Goal: Transaction & Acquisition: Purchase product/service

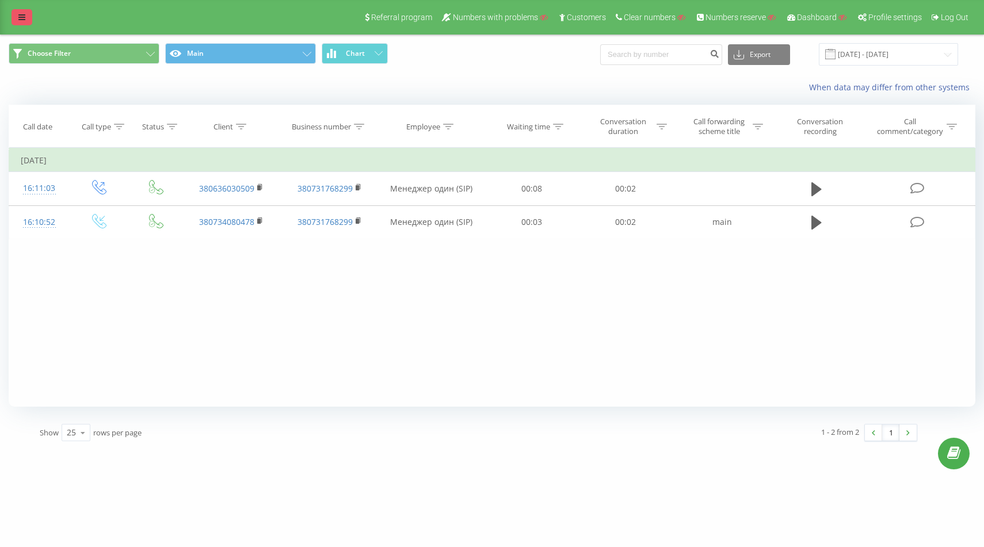
click at [21, 15] on icon at bounding box center [21, 17] width 7 height 8
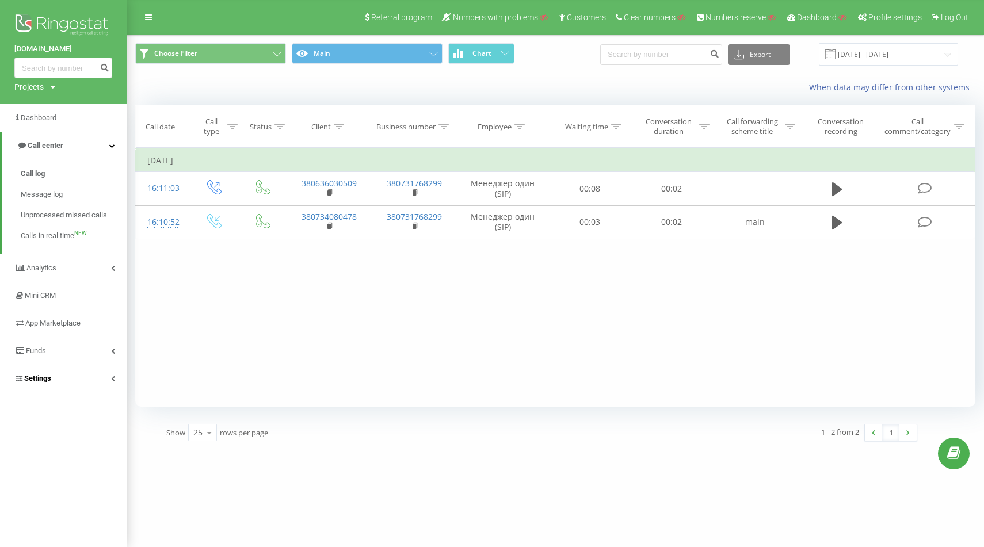
click at [62, 374] on link "Settings" at bounding box center [63, 379] width 127 height 28
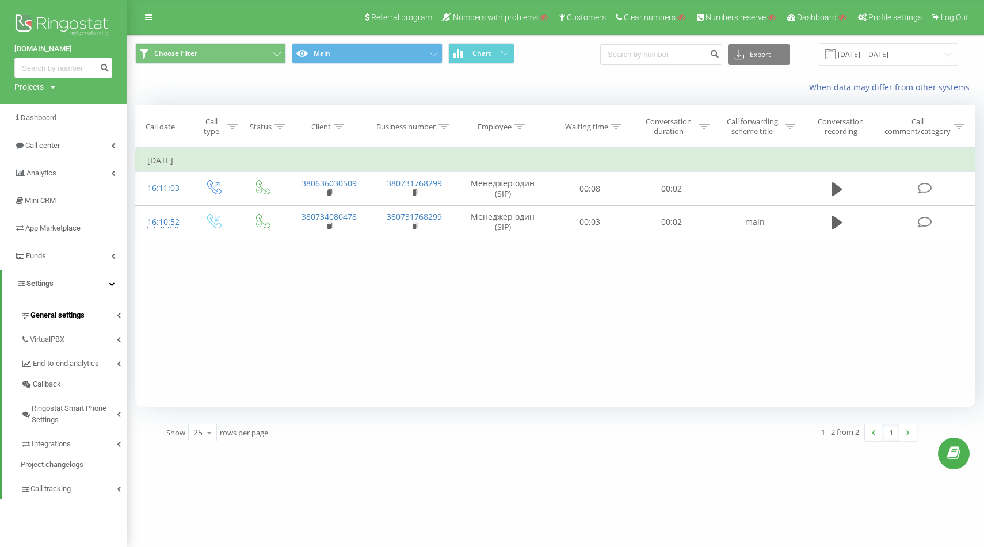
click at [41, 311] on span "General settings" at bounding box center [57, 315] width 54 height 12
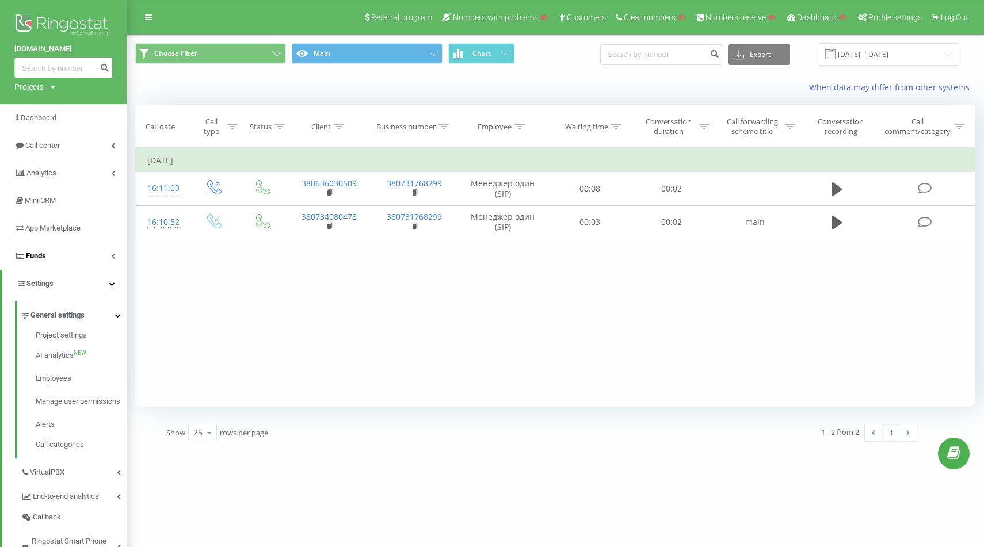
click at [68, 258] on link "Funds" at bounding box center [63, 256] width 127 height 28
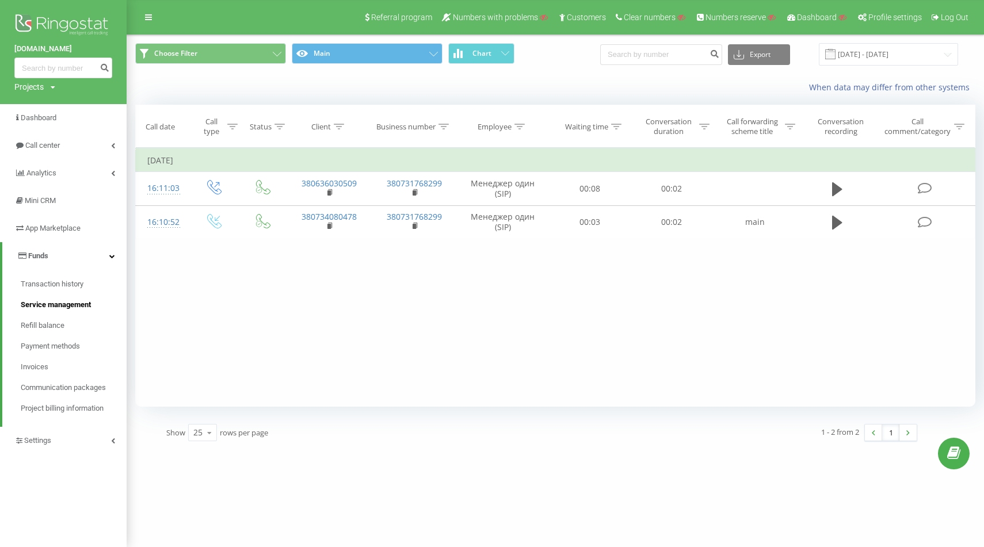
click at [55, 304] on span "Service management" at bounding box center [56, 305] width 70 height 12
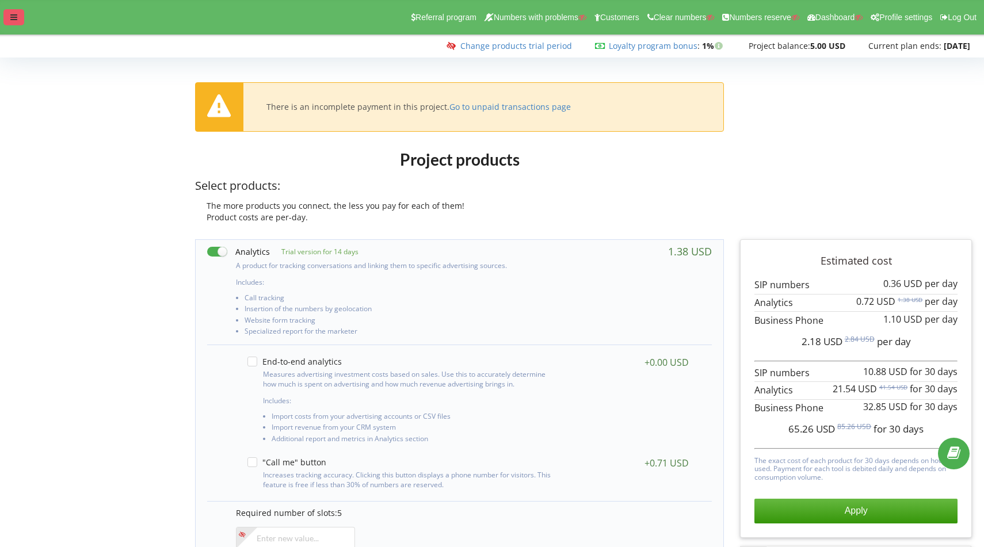
click at [6, 17] on div at bounding box center [13, 17] width 21 height 16
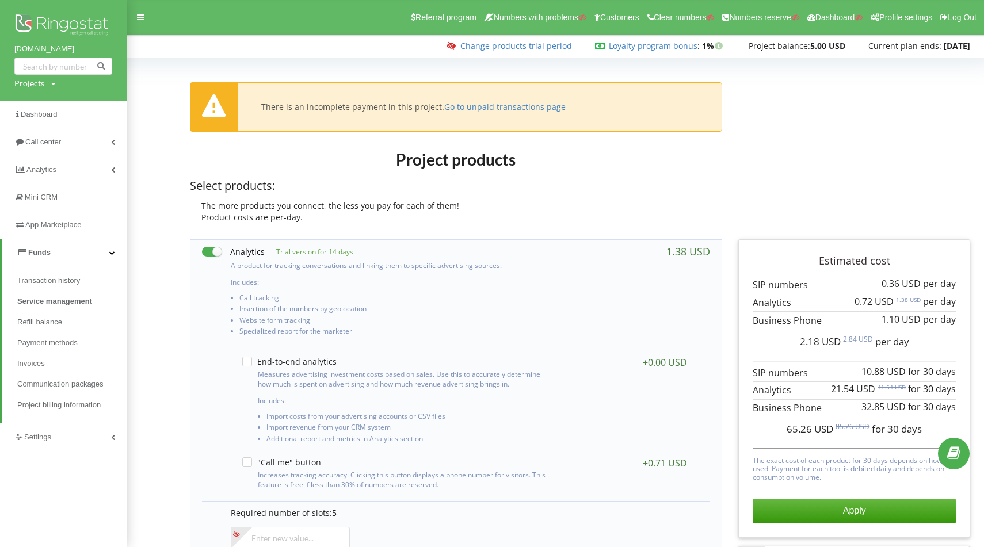
click at [18, 83] on div "Projects" at bounding box center [29, 84] width 30 height 12
click at [41, 98] on div "Search" at bounding box center [66, 107] width 104 height 36
click at [41, 106] on input "text" at bounding box center [50, 107] width 58 height 17
paste input "yuko.ua"
type input "yuko.ua"
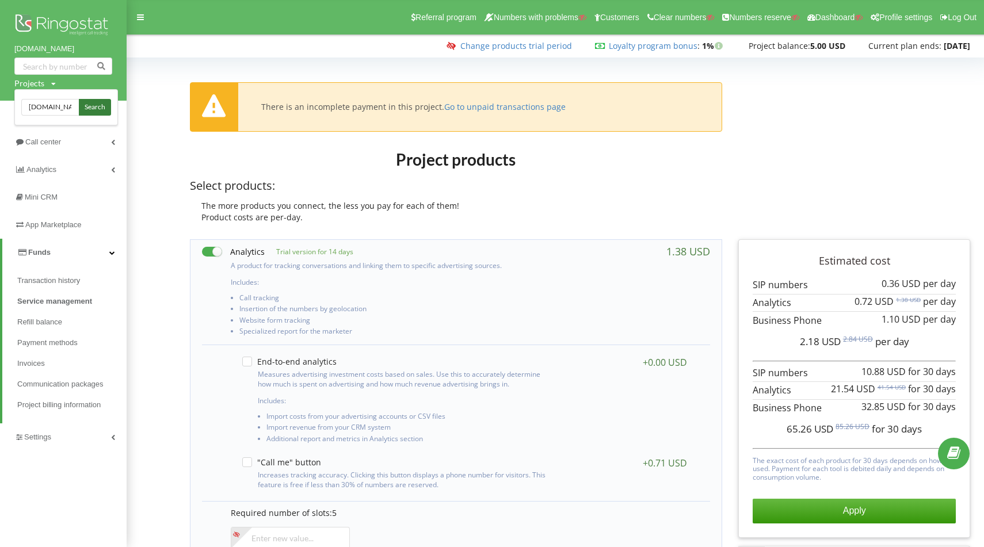
click at [94, 105] on span "Search" at bounding box center [95, 107] width 21 height 10
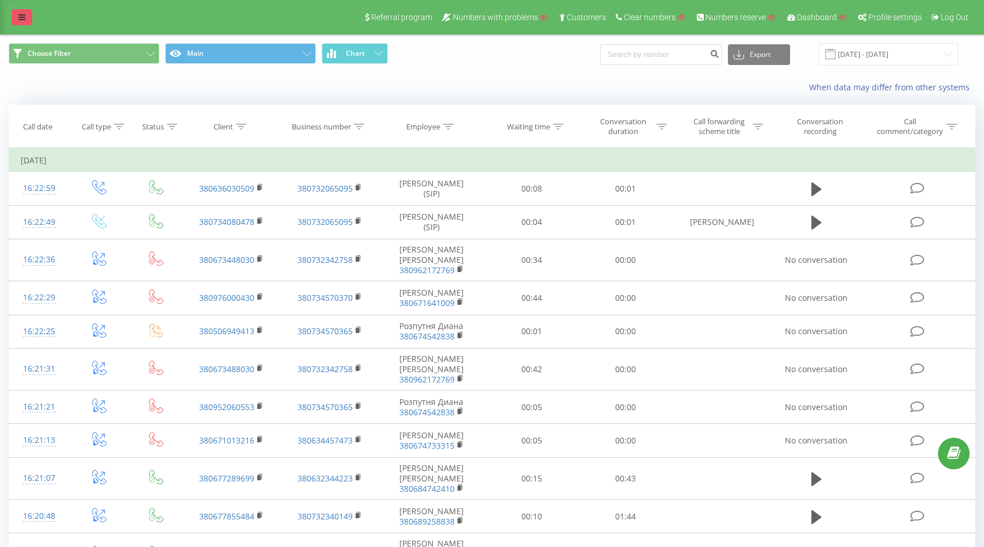
click at [19, 18] on icon at bounding box center [21, 17] width 7 height 8
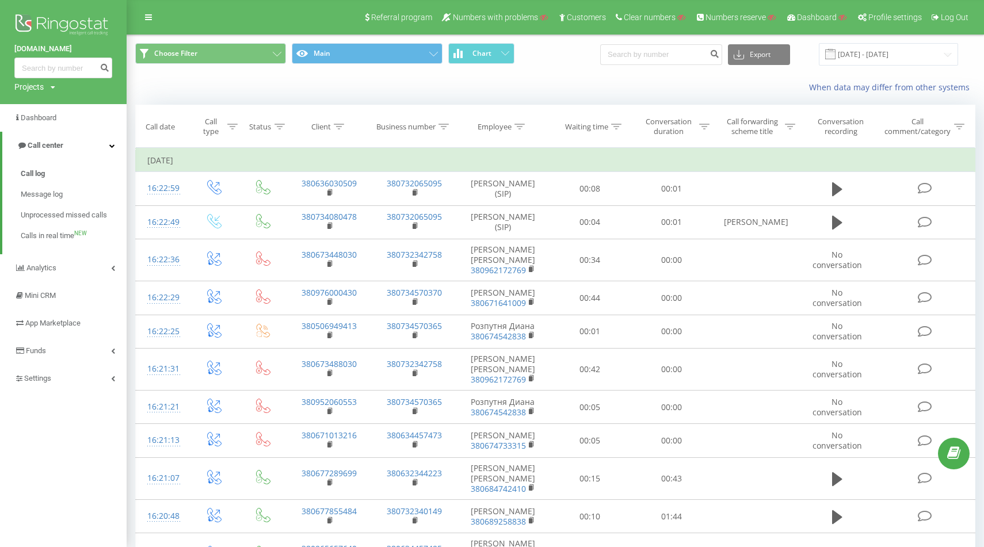
click at [45, 89] on div "Projects Search" at bounding box center [34, 87] width 41 height 12
click at [45, 105] on input "text" at bounding box center [47, 104] width 58 height 17
paste input "[DOMAIN_NAME]"
type input "[DOMAIN_NAME]"
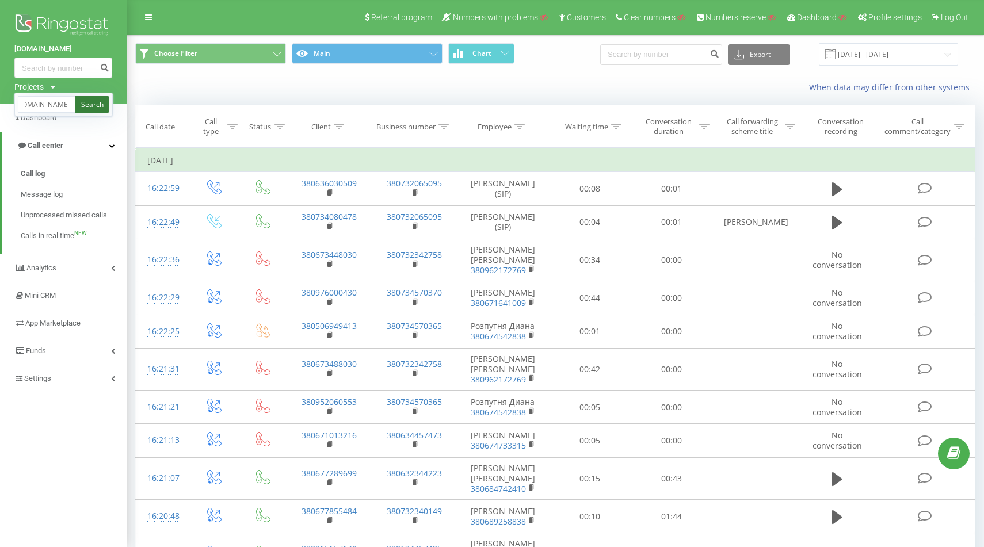
click at [86, 105] on link "Search" at bounding box center [92, 104] width 34 height 17
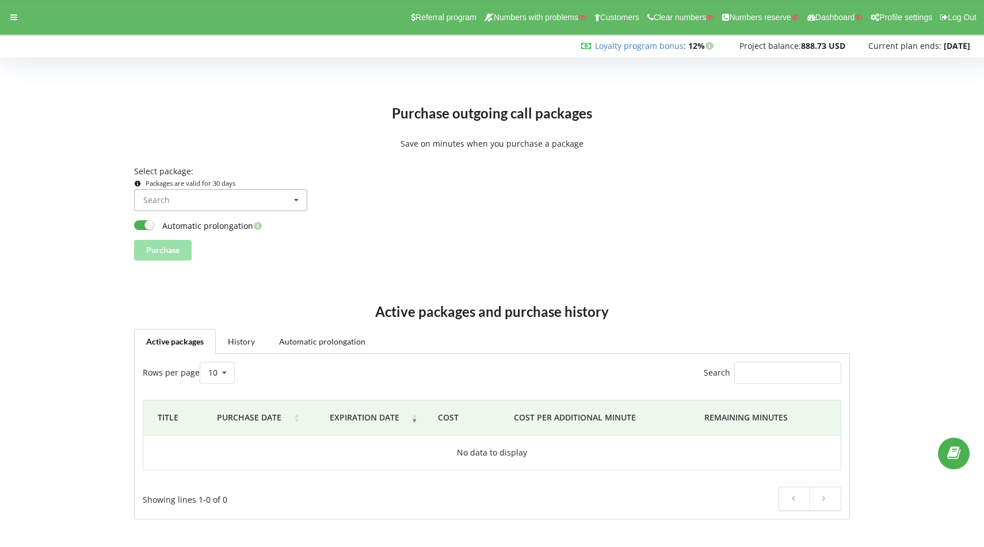
click at [234, 200] on input at bounding box center [221, 200] width 172 height 21
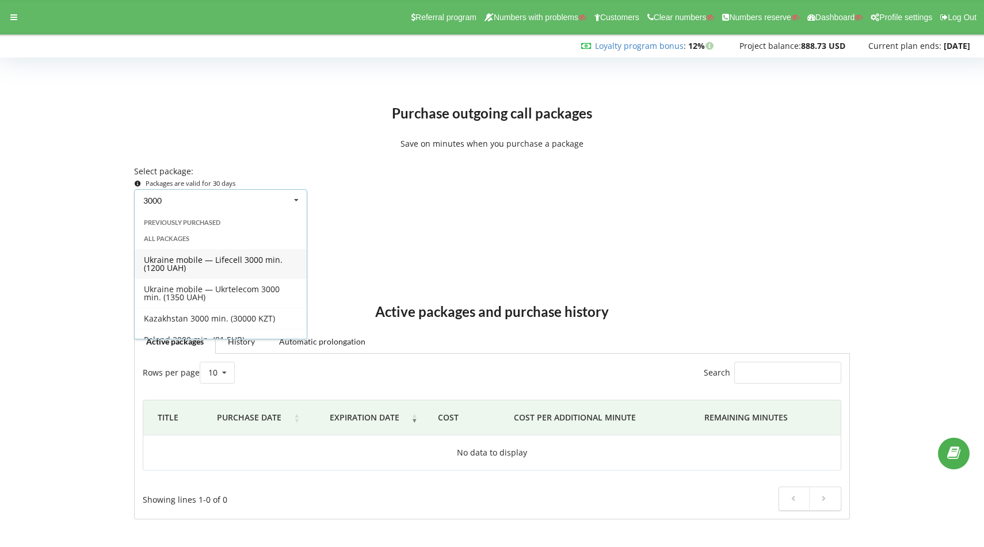
type input "3000"
click at [200, 262] on div "Ukraine mobile — Lifecell 3000 min. (1200 UAH)" at bounding box center [221, 263] width 172 height 29
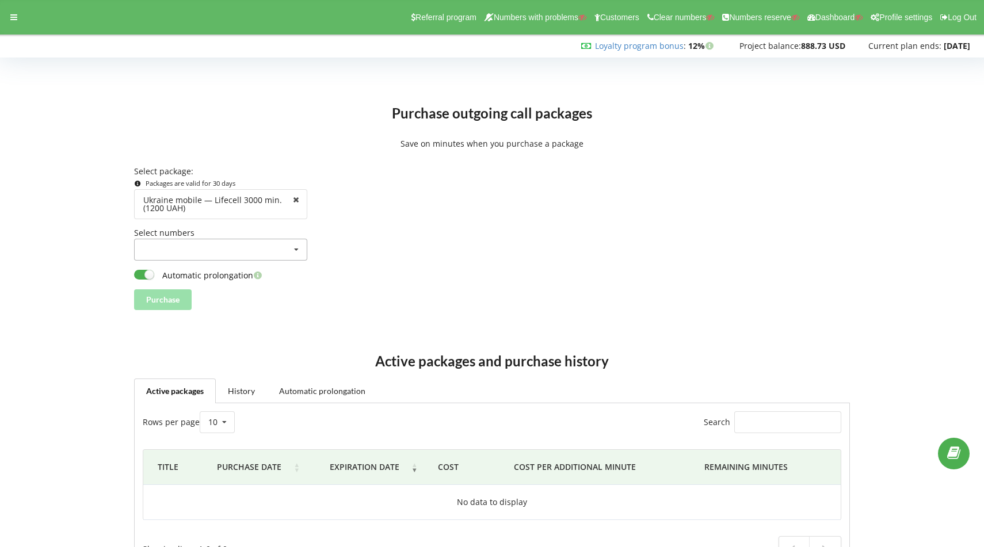
click at [182, 251] on div "380738273549 (380738273549) 380732122939 (380732122939) 380738869814 (380738869…" at bounding box center [220, 250] width 173 height 22
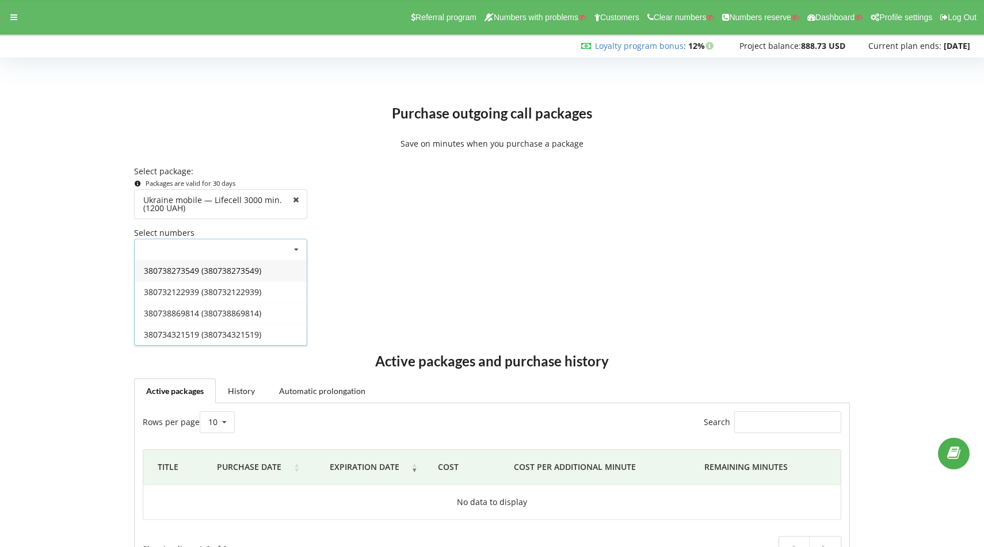
click at [186, 270] on div "380738273549 (380738273549)" at bounding box center [221, 270] width 172 height 21
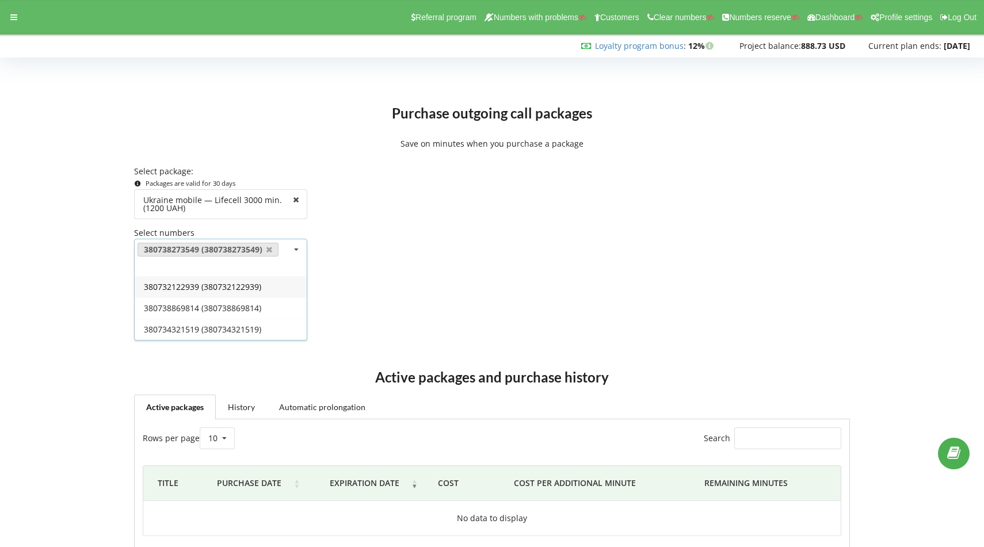
click at [186, 270] on div "380738273549 (380738273549) 380732122939 (380732122939) 380738869814 (380738869…" at bounding box center [220, 258] width 173 height 38
click at [179, 288] on div "380732122939 (380732122939)" at bounding box center [221, 286] width 172 height 21
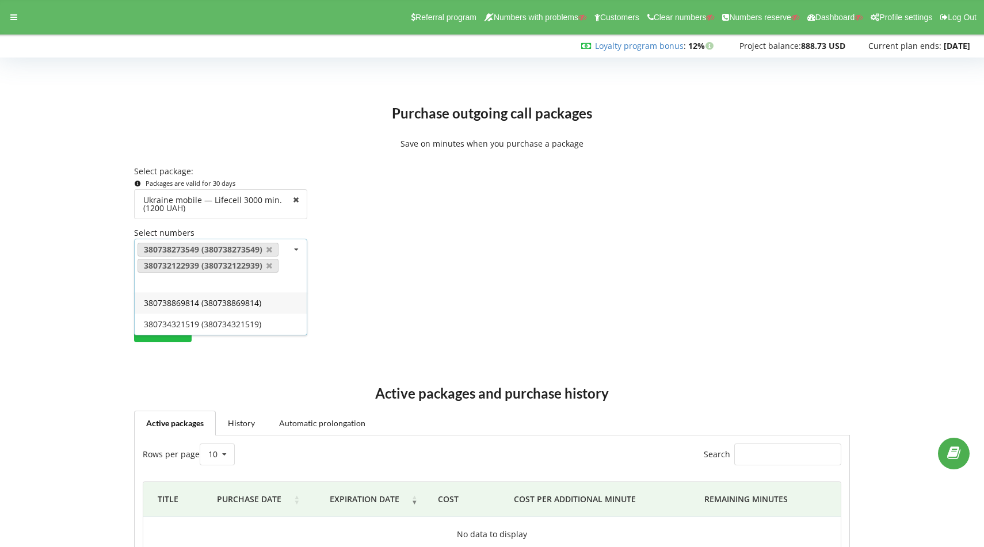
click at [175, 296] on div "380738869814 (380738869814)" at bounding box center [221, 302] width 172 height 21
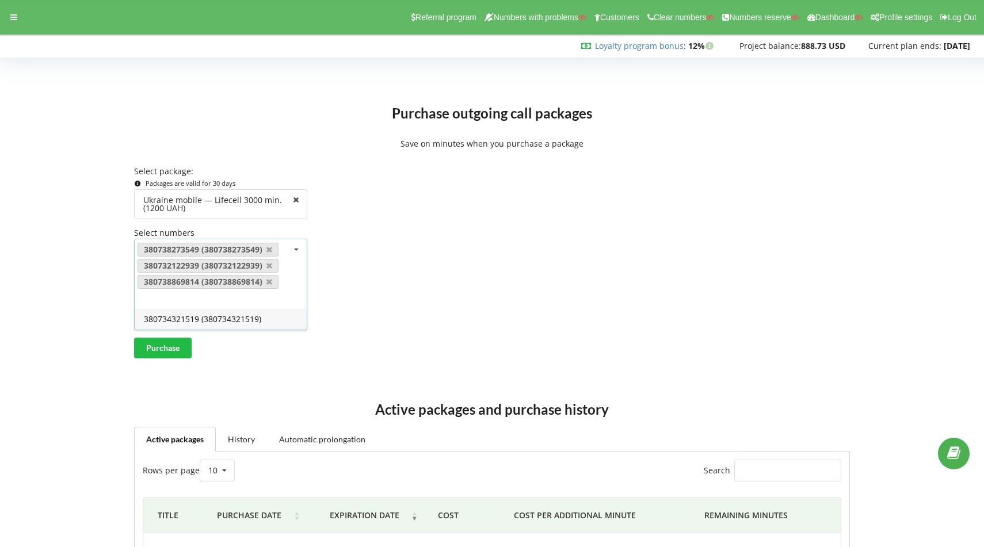
click at [168, 317] on div "380734321519 (380734321519)" at bounding box center [221, 318] width 172 height 21
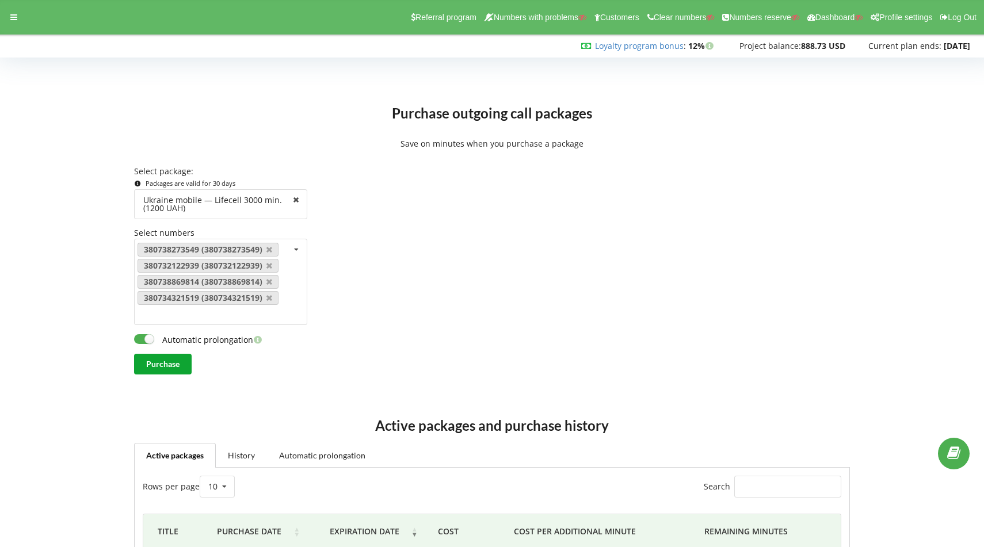
click at [147, 358] on input "Purchase" at bounding box center [163, 364] width 58 height 21
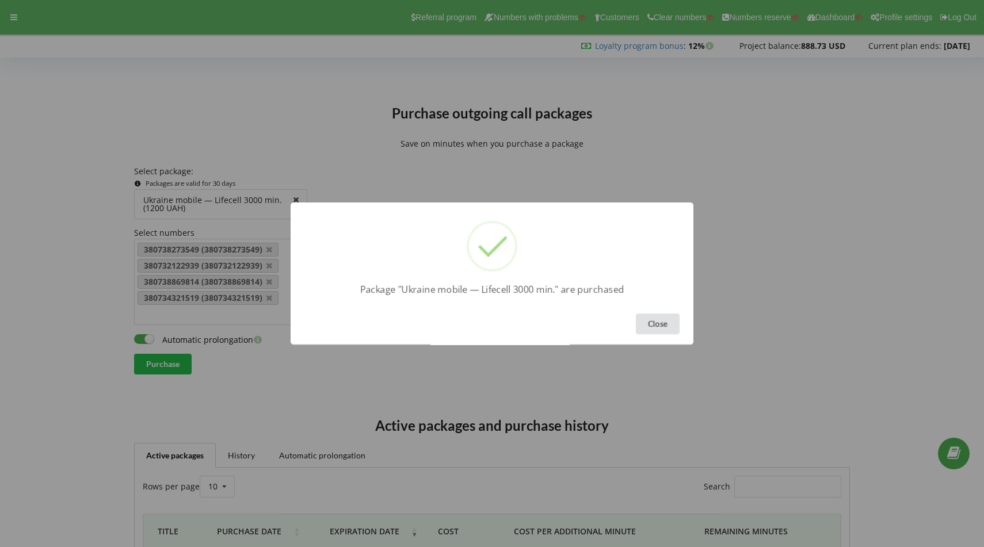
drag, startPoint x: 648, startPoint y: 317, endPoint x: 582, endPoint y: 305, distance: 66.8
click at [648, 317] on button "Close" at bounding box center [658, 323] width 44 height 21
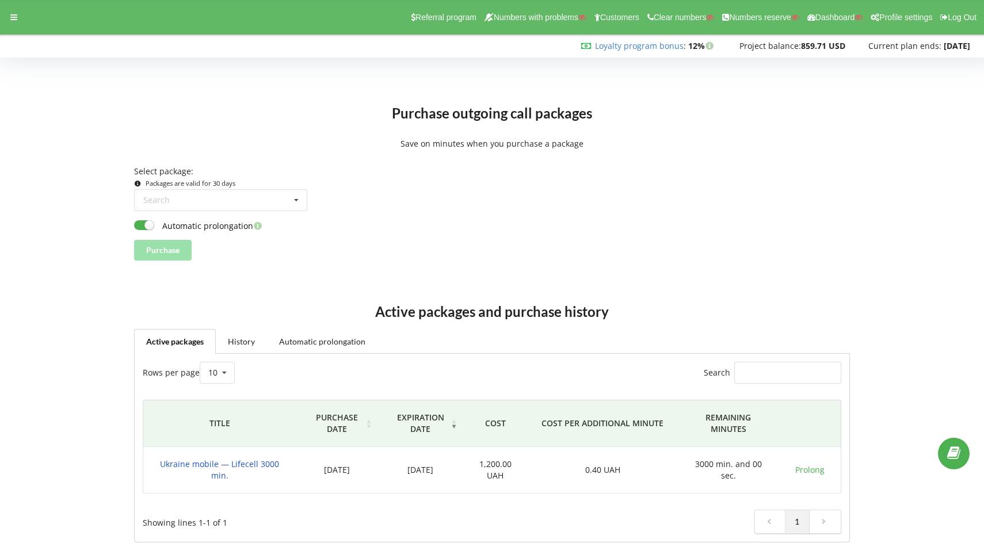
click at [235, 479] on td "Ukraine mobile — Lifecell 3000 min." at bounding box center [219, 470] width 153 height 47
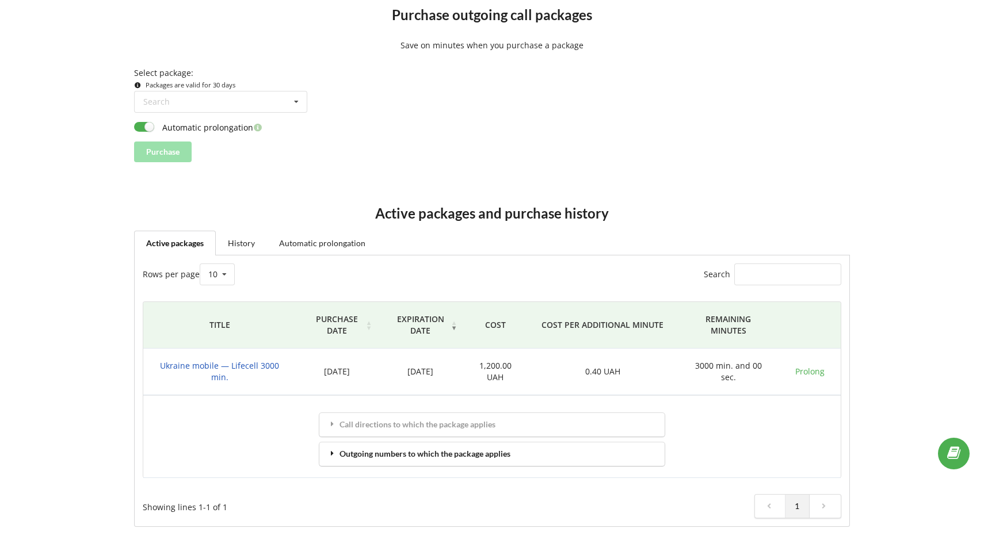
click at [324, 450] on div "Outgoing numbers to which the package applies" at bounding box center [491, 454] width 345 height 24
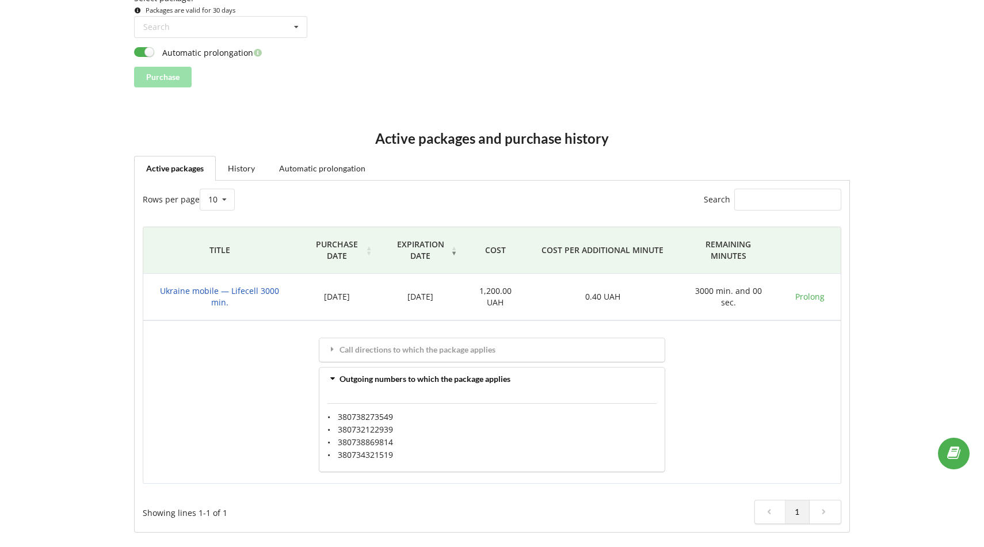
scroll to position [179, 0]
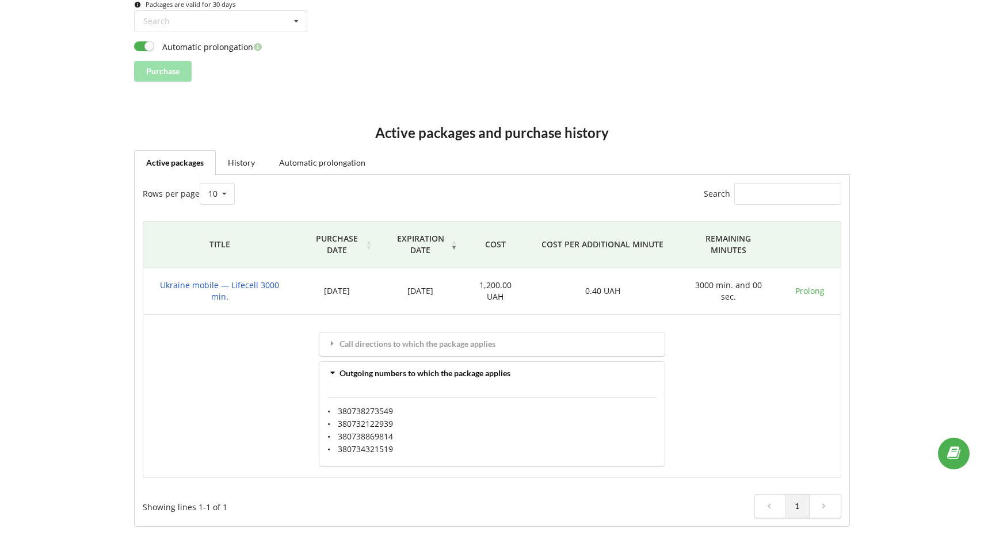
click at [319, 175] on div "Rows per page 10 25 50 100 10 10 25 50 100 Search" at bounding box center [492, 194] width 714 height 38
click at [319, 160] on link "Automatic prolongation" at bounding box center [322, 162] width 110 height 24
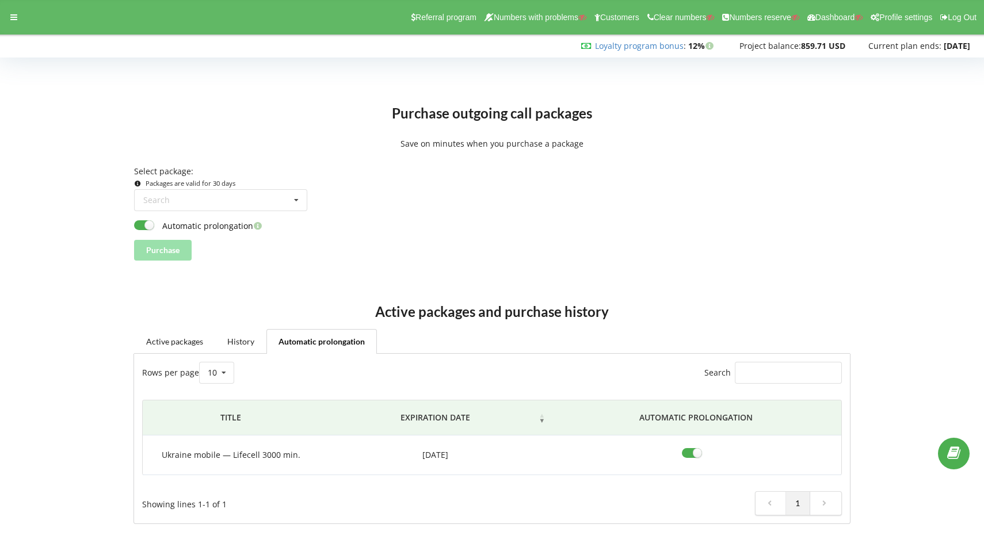
scroll to position [0, 0]
click at [24, 10] on div "Referral program Numbers with problems Customers Clear numbers Numbers reserve …" at bounding box center [492, 17] width 1000 height 35
click at [20, 15] on div at bounding box center [13, 17] width 21 height 16
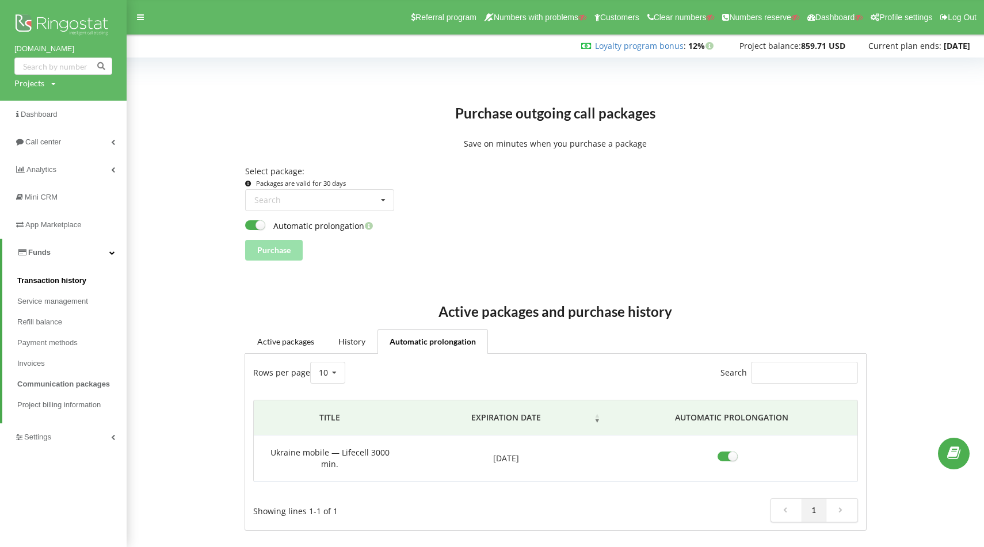
click at [20, 281] on span "Transaction history" at bounding box center [51, 281] width 69 height 12
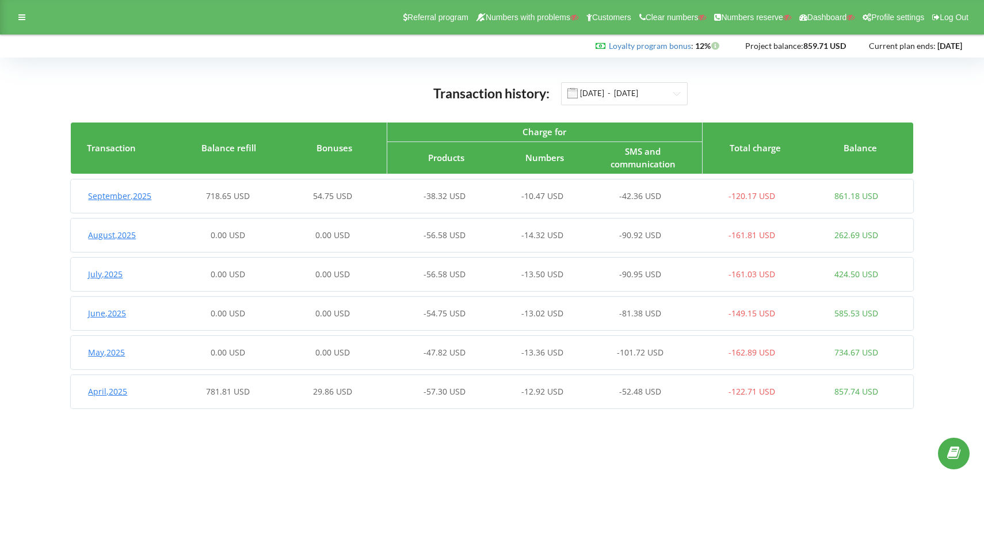
click at [137, 199] on span "[DATE]" at bounding box center [119, 195] width 63 height 11
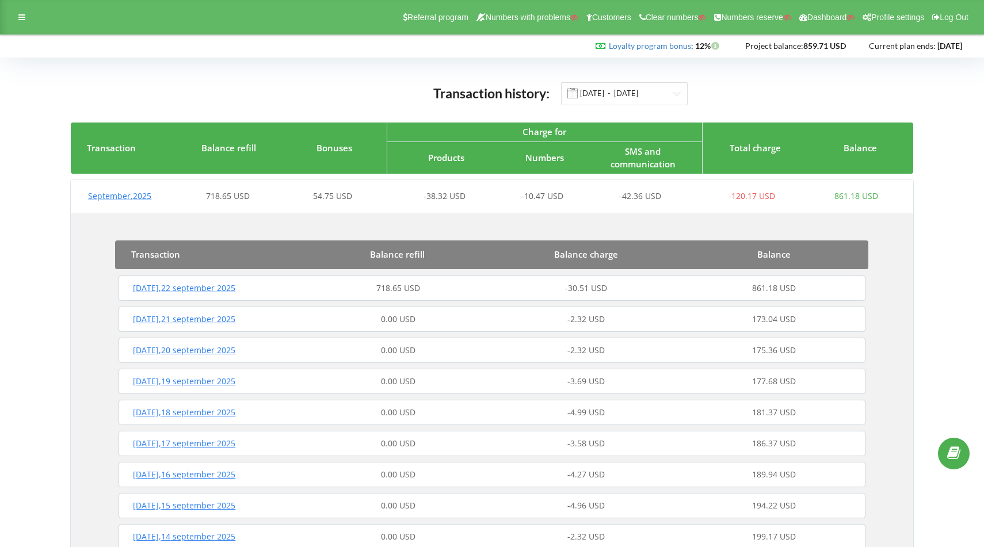
click at [188, 299] on div "[DATE] 718.65 USD -30.51 USD 861.18 USD" at bounding box center [492, 288] width 752 height 28
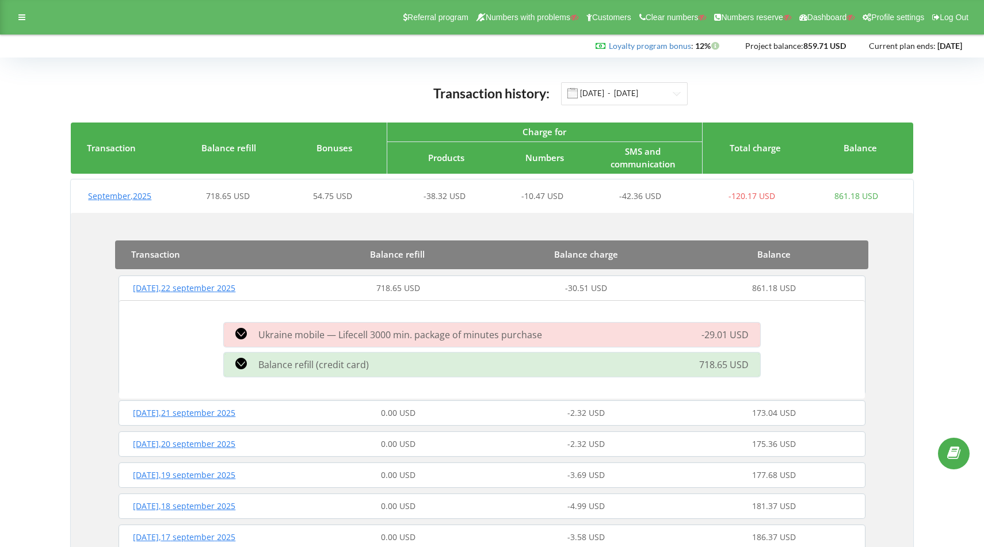
click at [246, 335] on icon at bounding box center [241, 334] width 12 height 12
